Goal: Navigation & Orientation: Find specific page/section

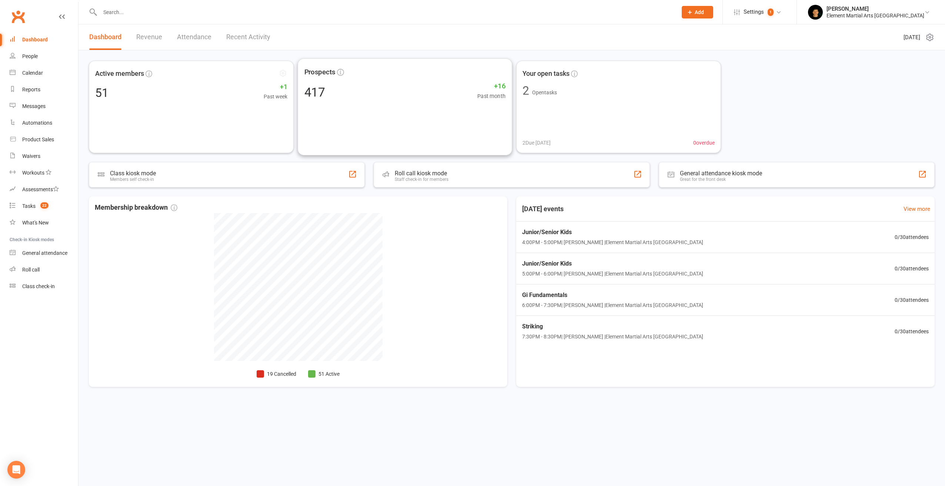
click at [178, 88] on div "Active members 51 +1 Past week" at bounding box center [191, 107] width 205 height 93
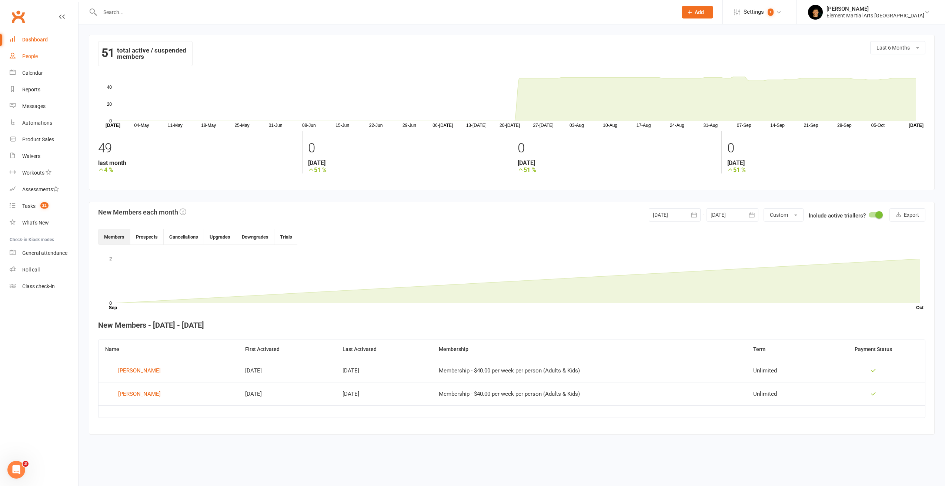
click at [29, 56] on div "People" at bounding box center [30, 56] width 16 height 6
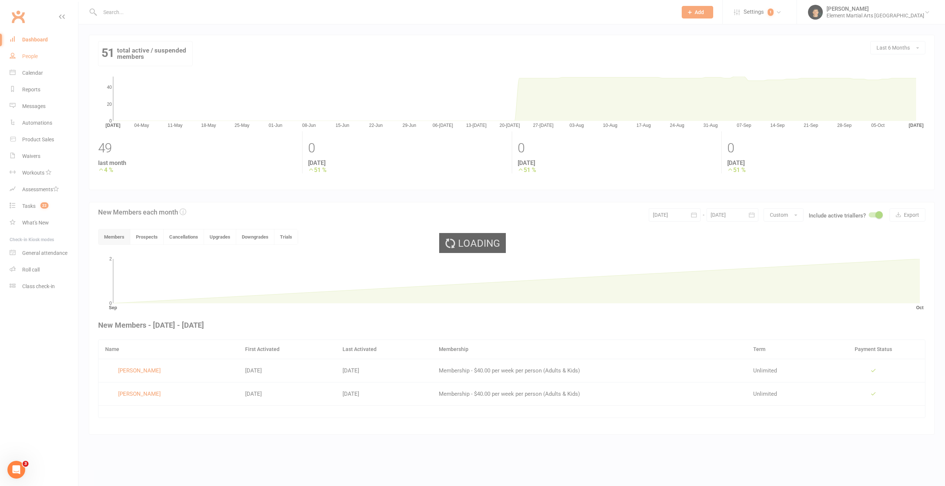
select select "50"
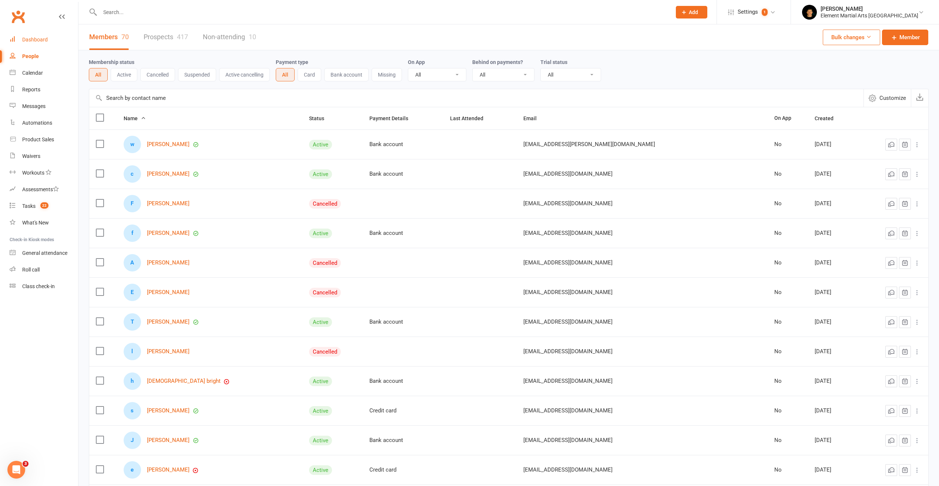
click at [37, 34] on link "Dashboard" at bounding box center [44, 39] width 68 height 17
